Goal: Navigation & Orientation: Go to known website

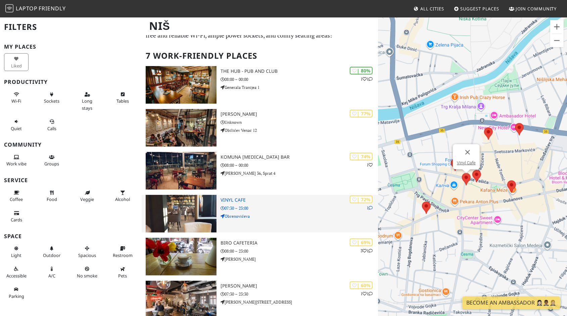
scroll to position [13, 0]
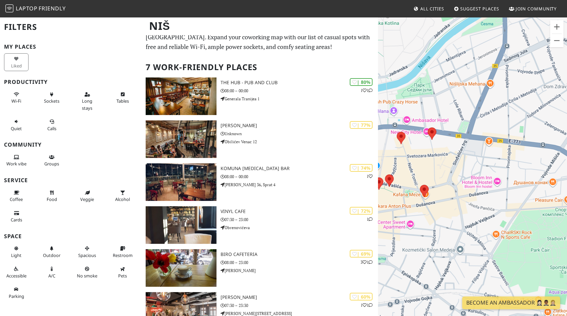
drag, startPoint x: 539, startPoint y: 173, endPoint x: 451, endPoint y: 180, distance: 88.2
click at [451, 179] on div "To navigate, press the arrow keys." at bounding box center [472, 175] width 189 height 316
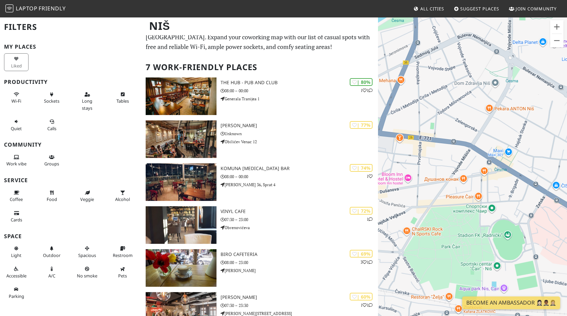
drag, startPoint x: 527, startPoint y: 193, endPoint x: 435, endPoint y: 188, distance: 92.1
click at [435, 188] on div "To navigate, press the arrow keys." at bounding box center [472, 175] width 189 height 316
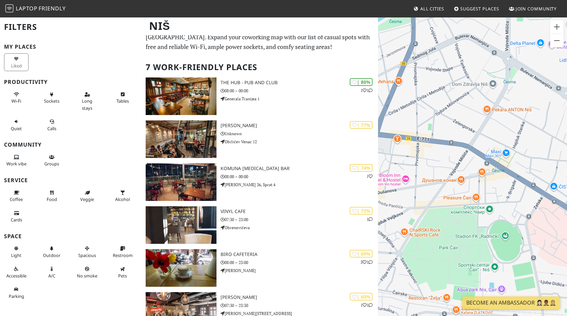
click at [41, 11] on span "Friendly" at bounding box center [52, 8] width 27 height 7
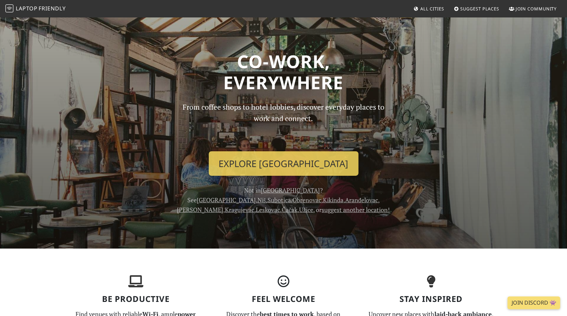
click at [266, 196] on link "Niš" at bounding box center [262, 200] width 8 height 8
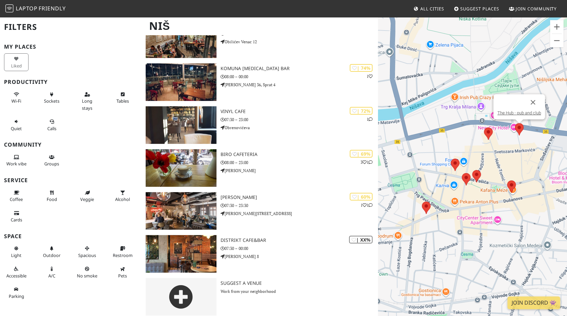
scroll to position [118, 0]
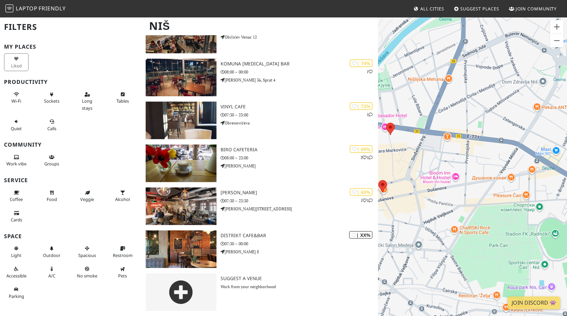
drag, startPoint x: 533, startPoint y: 184, endPoint x: 403, endPoint y: 184, distance: 130.0
click at [403, 184] on div "To navigate, press the arrow keys." at bounding box center [472, 175] width 189 height 316
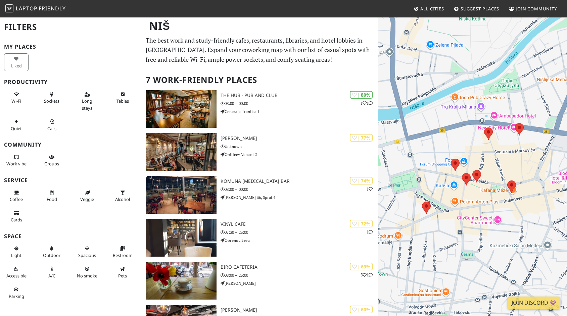
scroll to position [7, 0]
